Goal: Transaction & Acquisition: Purchase product/service

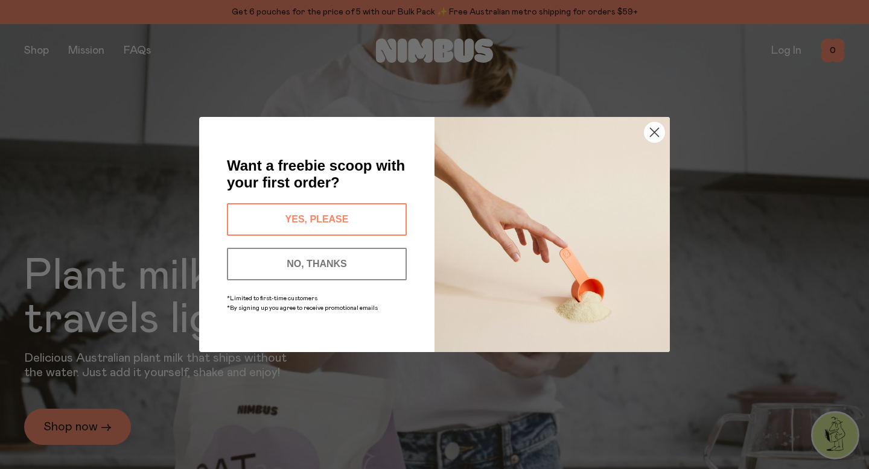
click at [289, 219] on button "YES, PLEASE" at bounding box center [317, 219] width 180 height 33
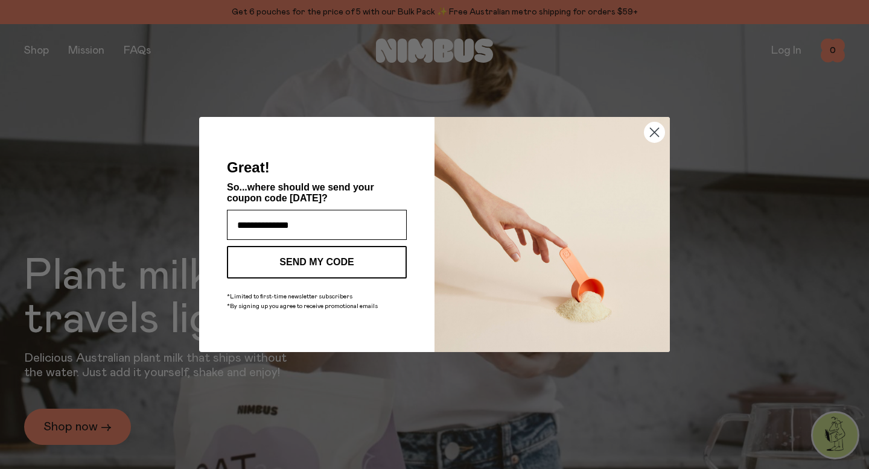
type input "**********"
click at [314, 261] on button "SEND MY CODE" at bounding box center [317, 262] width 180 height 33
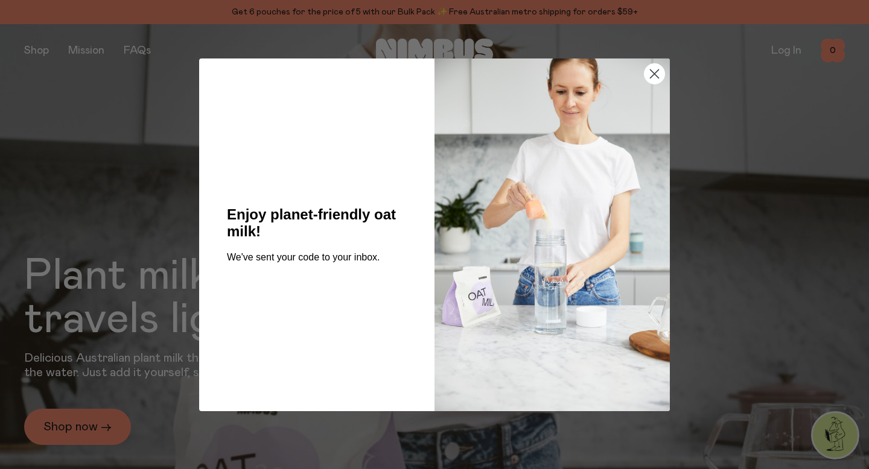
click at [658, 73] on circle "Close dialog" at bounding box center [654, 73] width 20 height 20
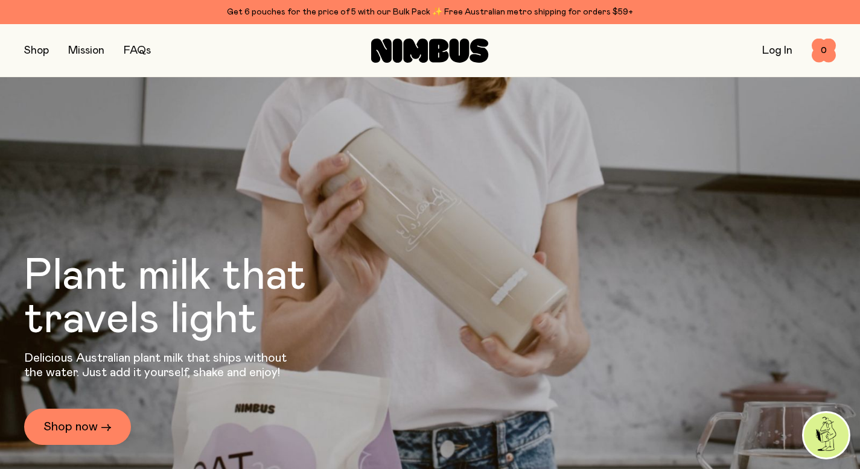
click at [40, 51] on button "button" at bounding box center [36, 50] width 25 height 17
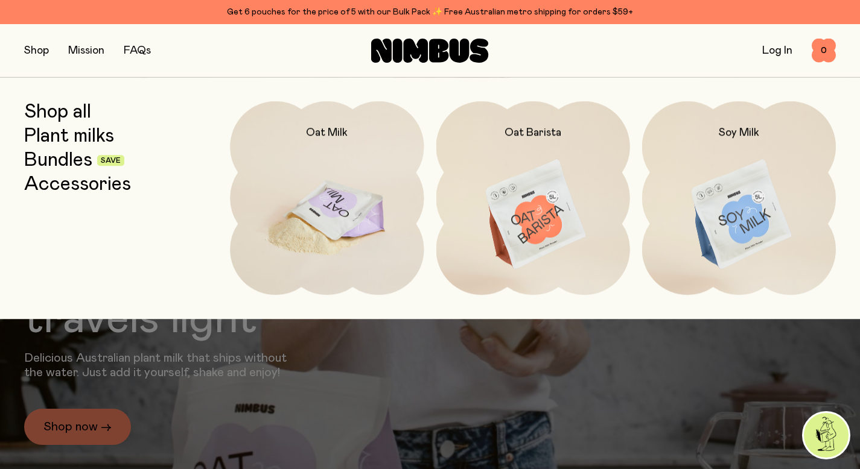
click at [308, 198] on img at bounding box center [327, 214] width 194 height 227
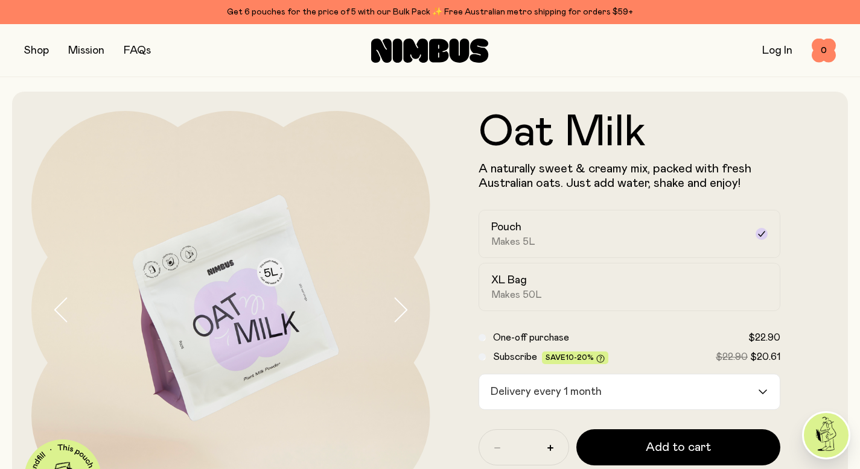
click at [677, 392] on input "Search for option" at bounding box center [681, 392] width 151 height 35
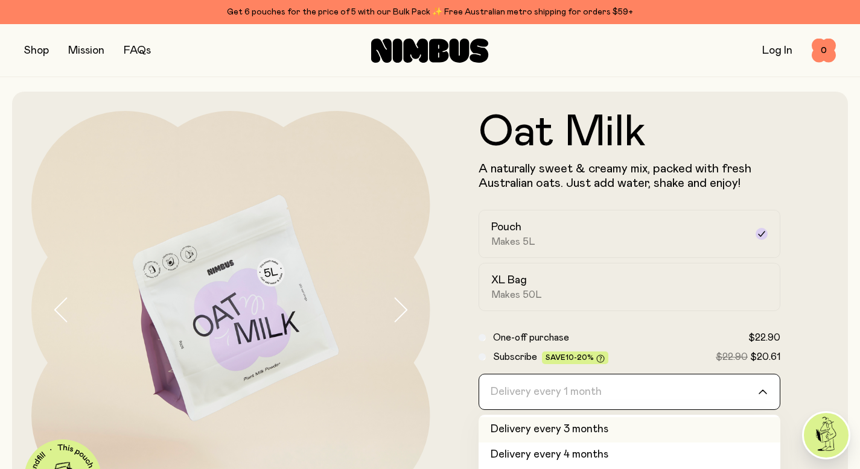
scroll to position [28, 0]
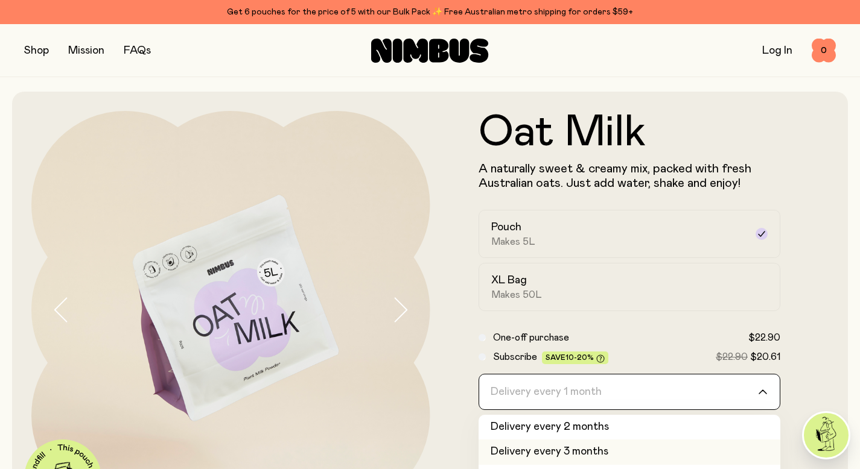
click at [571, 448] on li "Delivery every 3 months" at bounding box center [629, 452] width 302 height 25
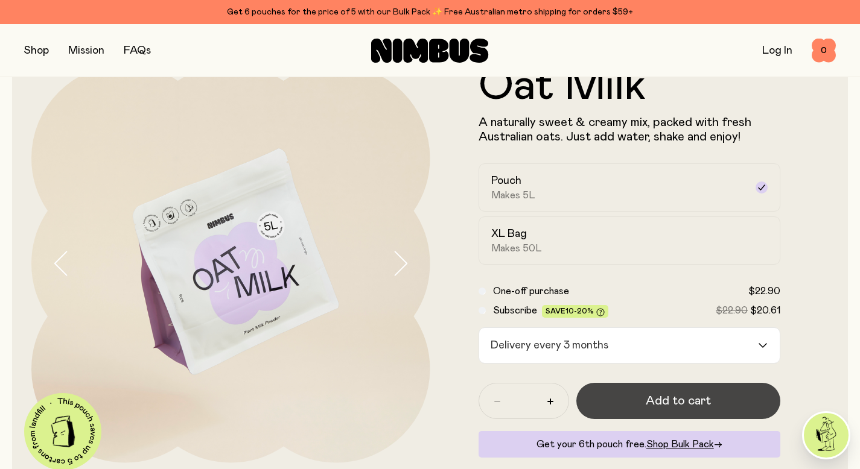
scroll to position [49, 0]
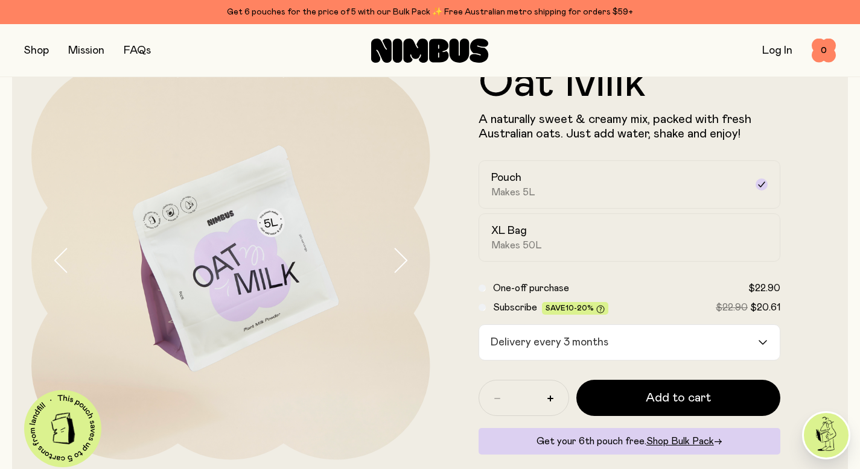
click at [631, 349] on input "Search for option" at bounding box center [685, 342] width 144 height 35
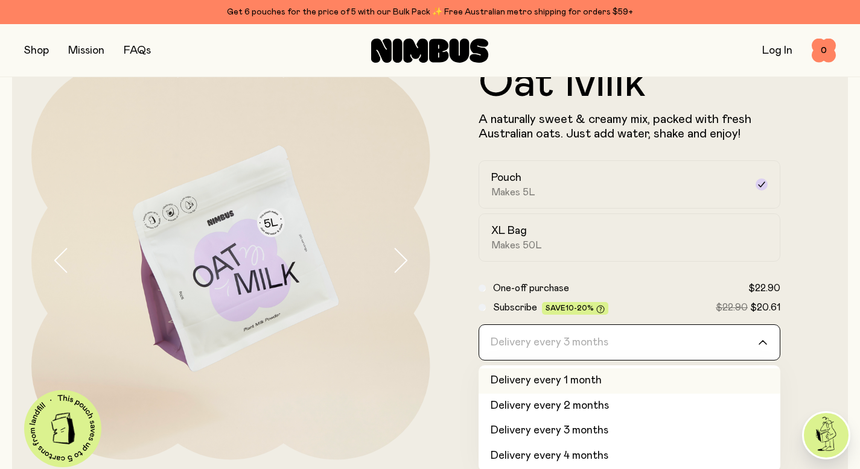
click at [582, 379] on li "Delivery every 1 month" at bounding box center [629, 381] width 302 height 25
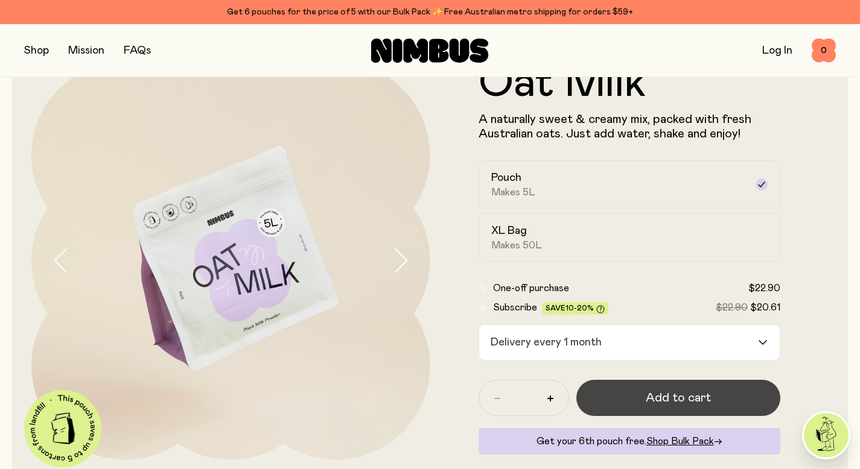
click at [678, 394] on span "Add to cart" at bounding box center [677, 398] width 65 height 17
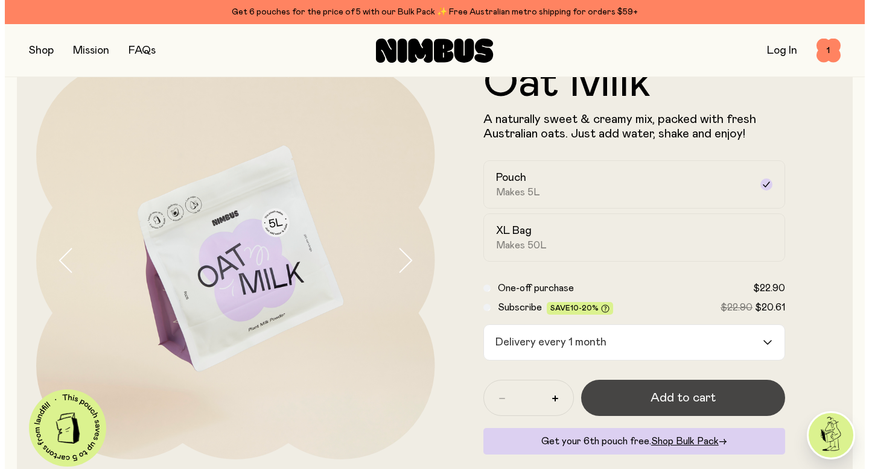
scroll to position [0, 0]
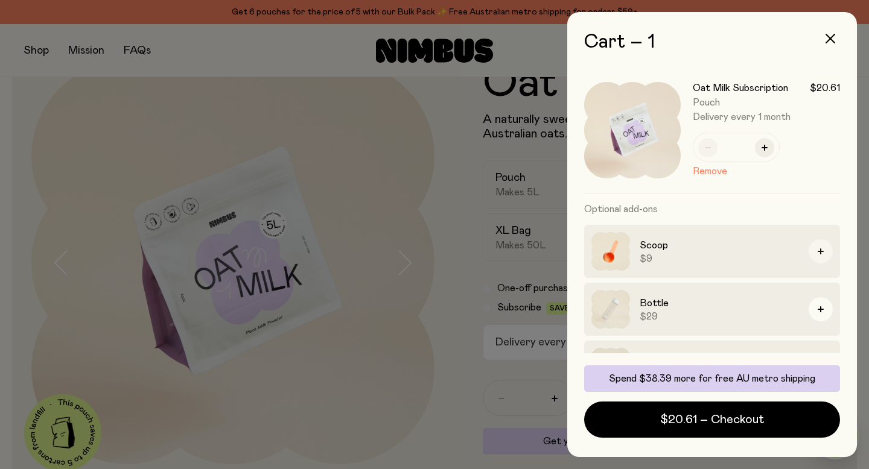
click at [817, 250] on icon "button" at bounding box center [820, 252] width 6 height 6
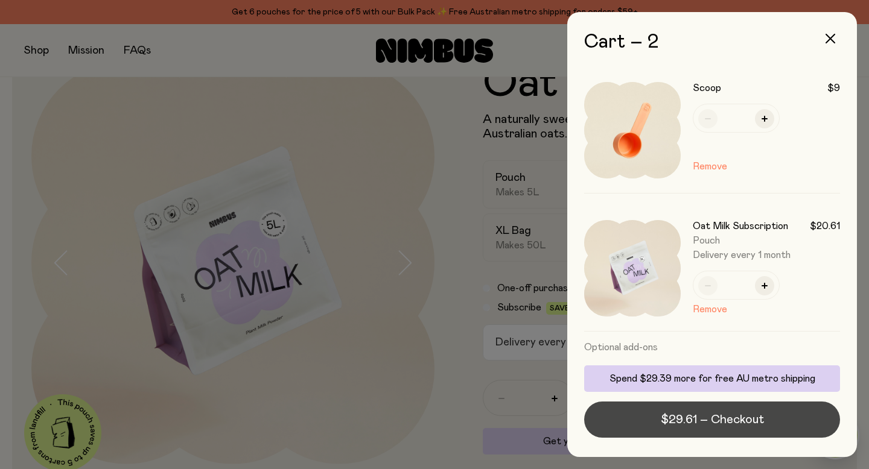
click at [707, 420] on span "$29.61 – Checkout" at bounding box center [712, 419] width 103 height 17
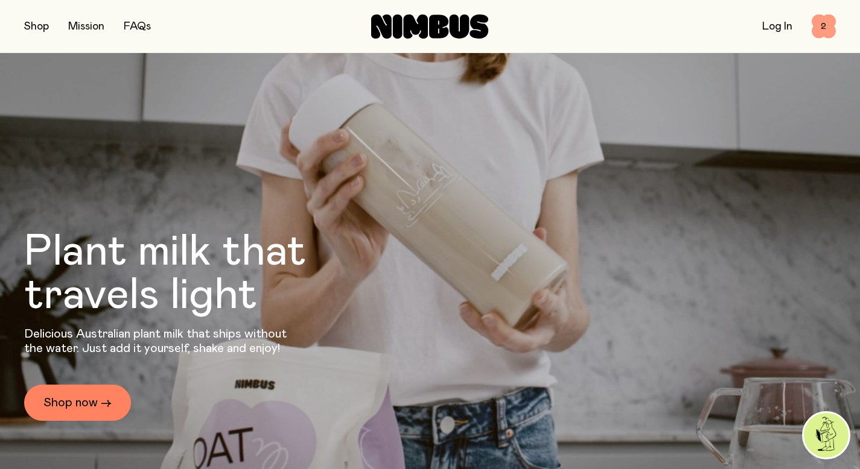
click at [822, 25] on span "2" at bounding box center [823, 26] width 24 height 24
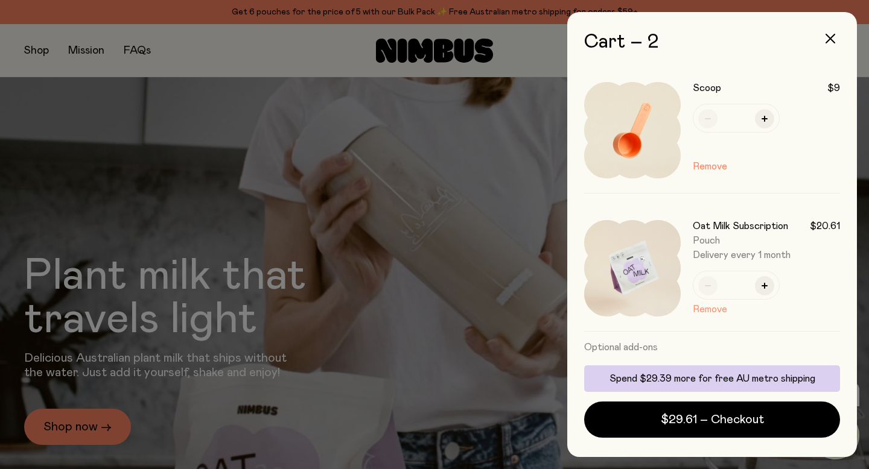
click at [710, 311] on button "Remove" at bounding box center [710, 309] width 34 height 14
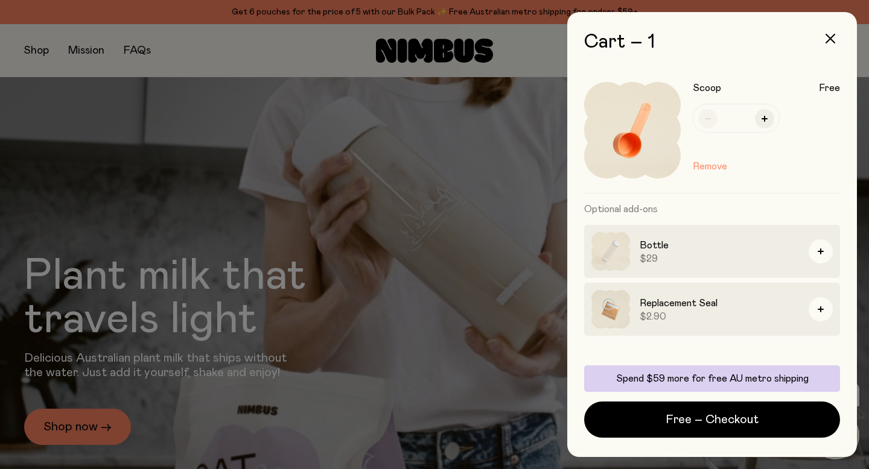
click at [709, 162] on button "Remove" at bounding box center [710, 166] width 34 height 14
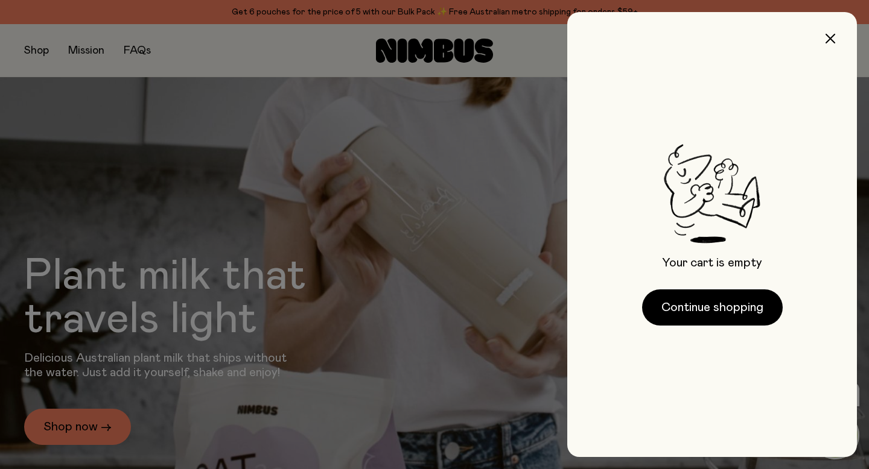
click at [42, 51] on div at bounding box center [434, 234] width 869 height 469
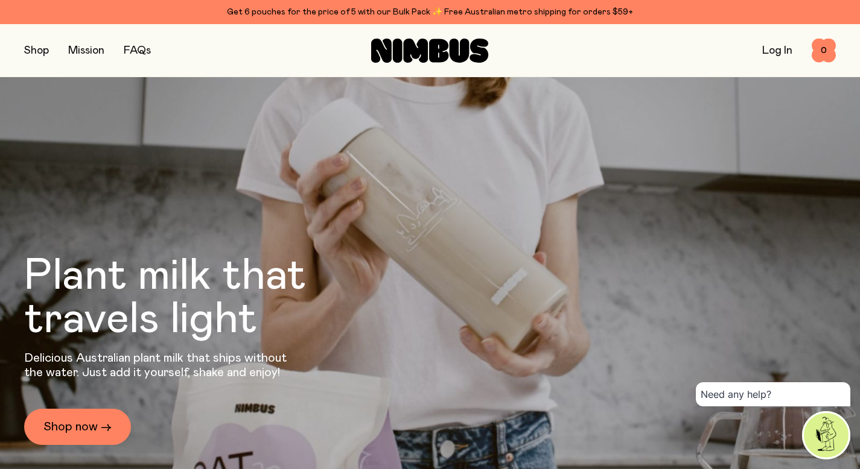
click at [38, 50] on button "button" at bounding box center [36, 50] width 25 height 17
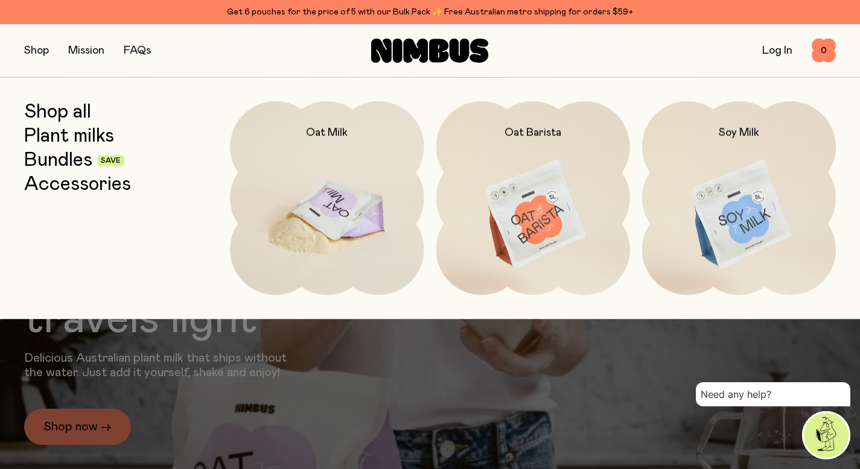
click at [326, 206] on img at bounding box center [327, 214] width 194 height 227
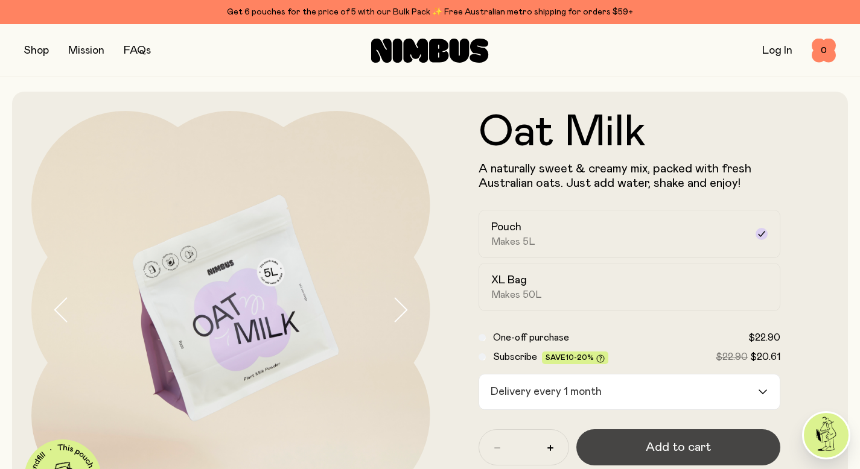
click at [677, 446] on span "Add to cart" at bounding box center [677, 447] width 65 height 17
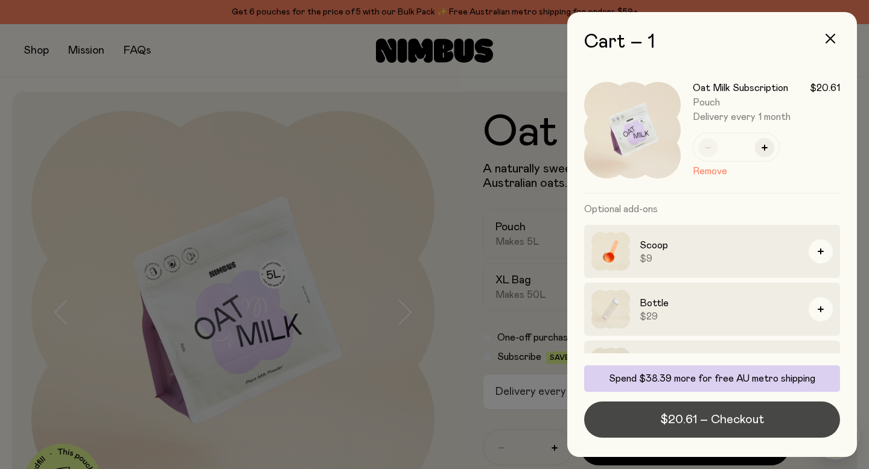
click at [694, 419] on span "$20.61 – Checkout" at bounding box center [712, 419] width 104 height 17
